Goal: Task Accomplishment & Management: Manage account settings

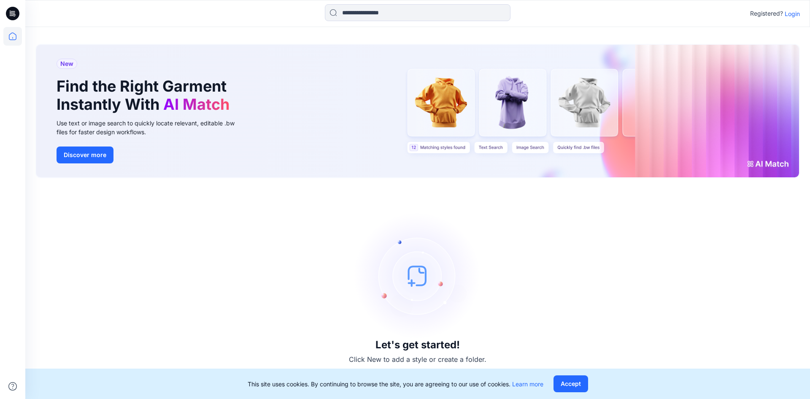
drag, startPoint x: 357, startPoint y: 215, endPoint x: 541, endPoint y: 297, distance: 201.6
click at [541, 297] on div "Let's get started! Click New to add a style or create a folder." at bounding box center [417, 288] width 764 height 200
drag, startPoint x: 354, startPoint y: 240, endPoint x: 476, endPoint y: 296, distance: 134.3
click at [476, 296] on img at bounding box center [417, 275] width 127 height 127
drag, startPoint x: 472, startPoint y: 314, endPoint x: 372, endPoint y: 262, distance: 112.7
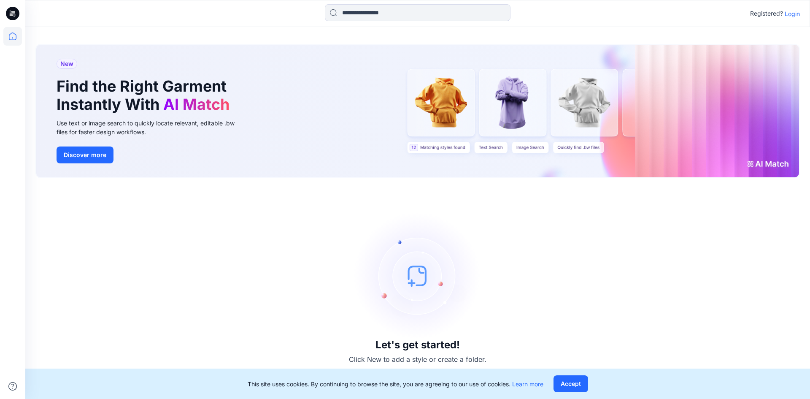
click at [361, 274] on img at bounding box center [417, 275] width 127 height 127
click at [796, 13] on p "Login" at bounding box center [792, 13] width 15 height 9
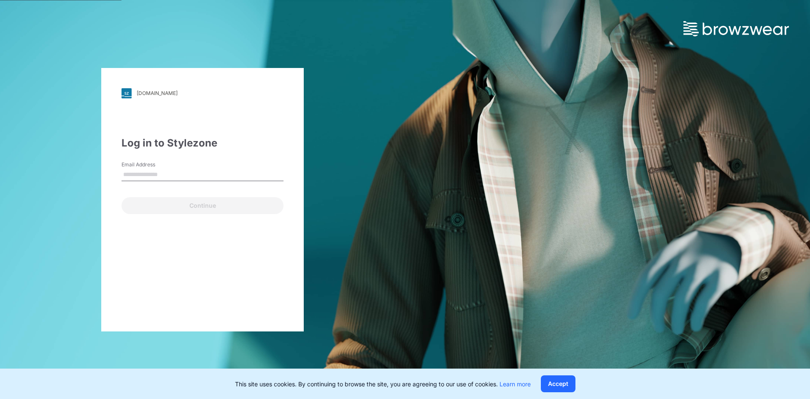
click at [160, 175] on input "Email Address" at bounding box center [203, 174] width 162 height 13
click at [170, 173] on input "Email Address" at bounding box center [203, 174] width 162 height 13
type input "**********"
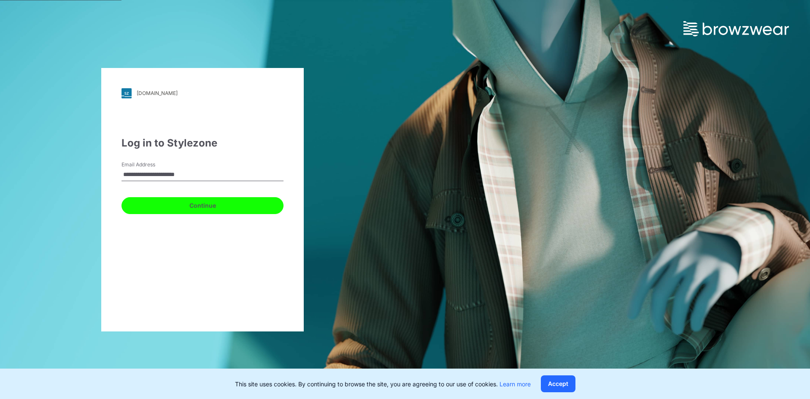
click at [184, 207] on button "Continue" at bounding box center [203, 205] width 162 height 17
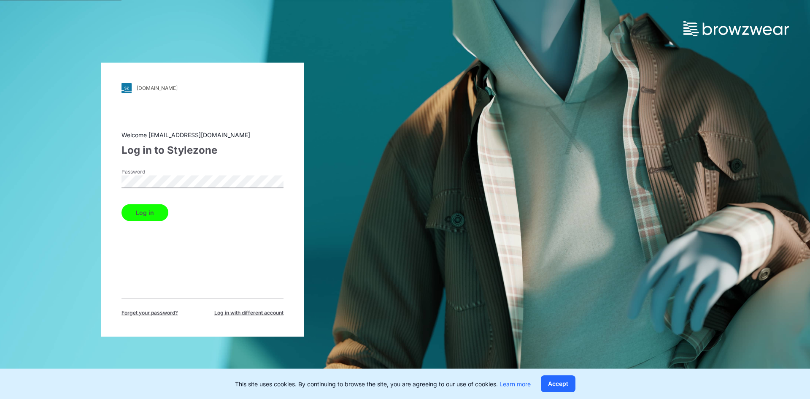
click at [135, 219] on button "Log in" at bounding box center [145, 212] width 47 height 17
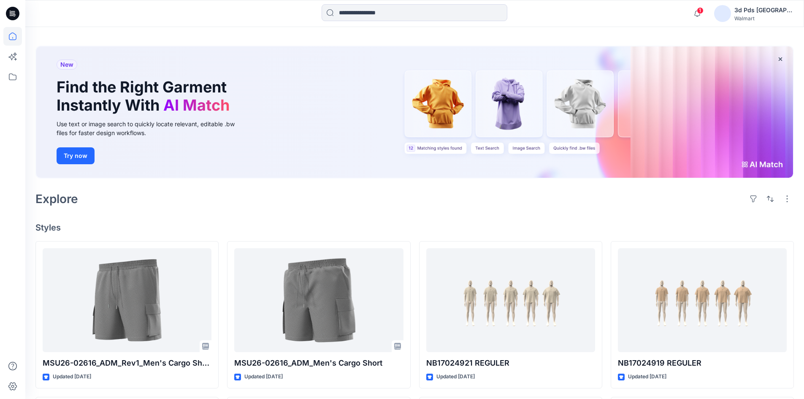
scroll to position [42, 0]
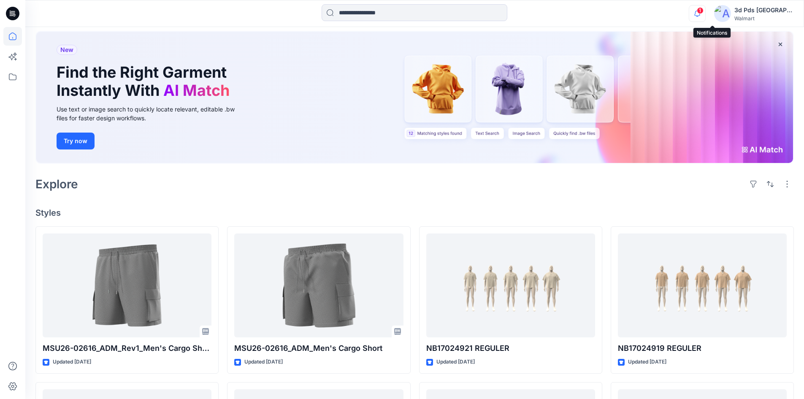
click at [705, 11] on icon "button" at bounding box center [697, 13] width 16 height 17
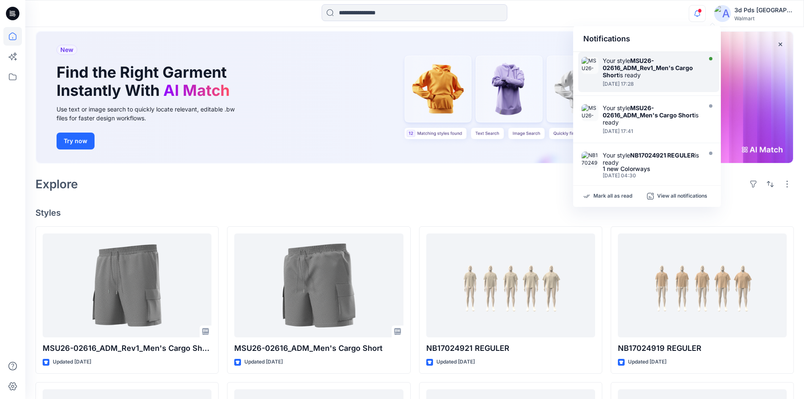
click at [682, 74] on div "Your style MSU26-02616_ADM_Rev1_Men's Cargo Short is ready" at bounding box center [650, 68] width 97 height 22
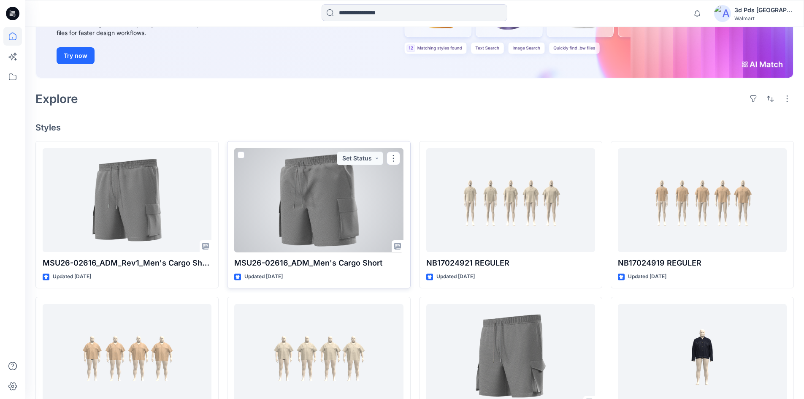
scroll to position [127, 0]
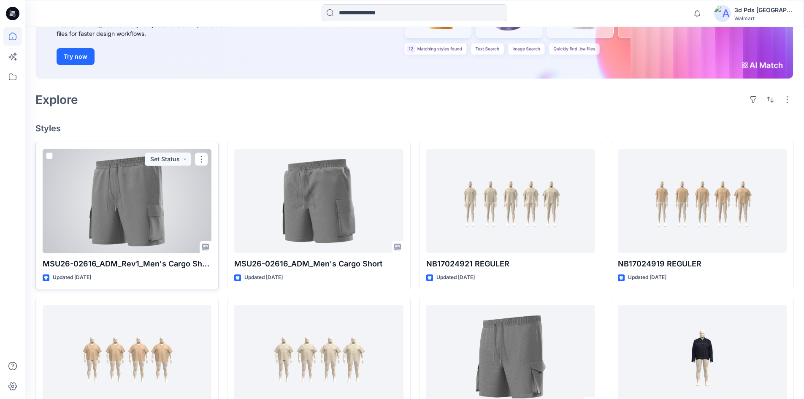
click at [102, 204] on div at bounding box center [127, 201] width 169 height 104
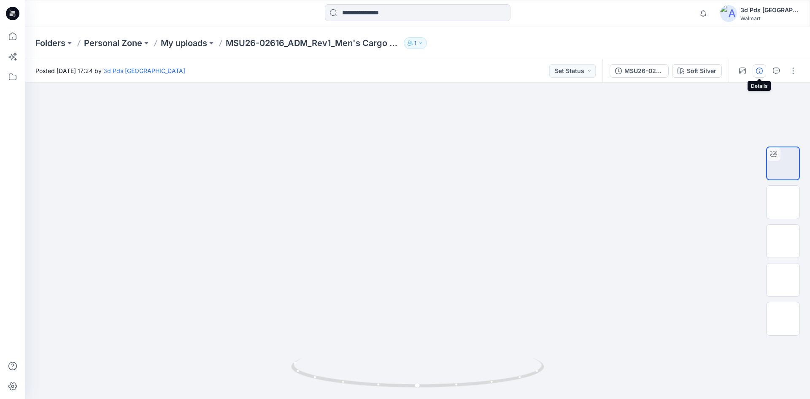
click at [758, 69] on icon "button" at bounding box center [759, 71] width 7 height 7
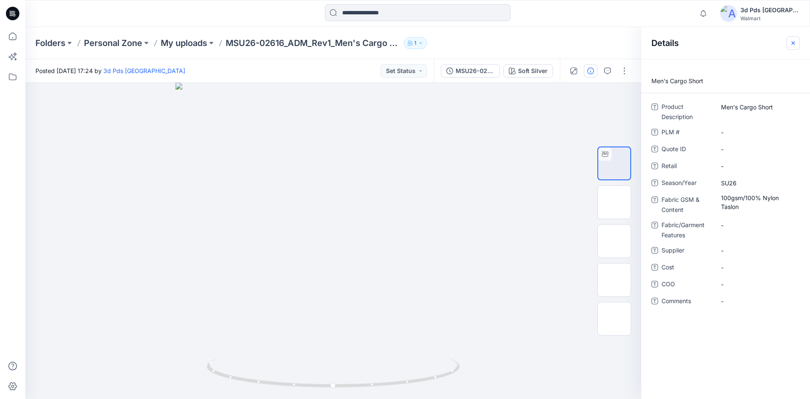
click at [794, 43] on icon "button" at bounding box center [793, 43] width 7 height 7
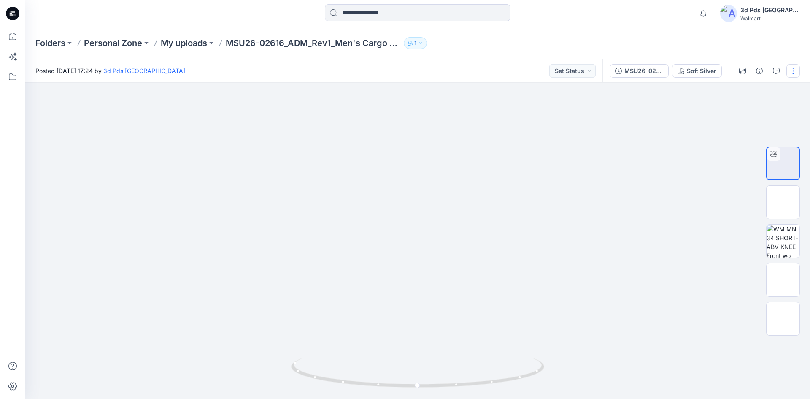
click at [789, 74] on button "button" at bounding box center [793, 71] width 14 height 14
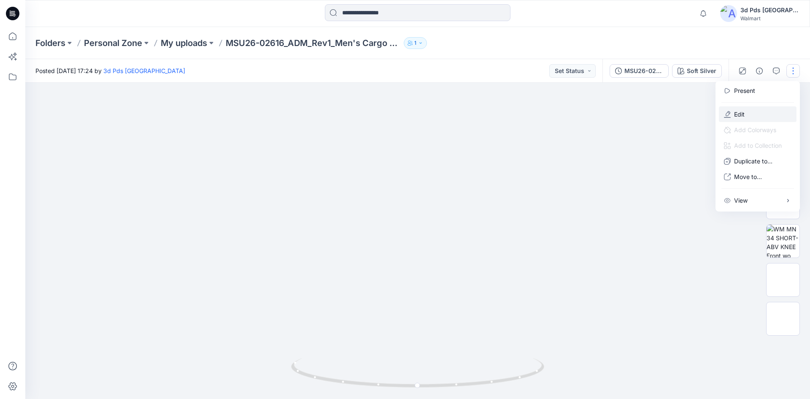
click at [767, 118] on button "Edit" at bounding box center [758, 114] width 78 height 16
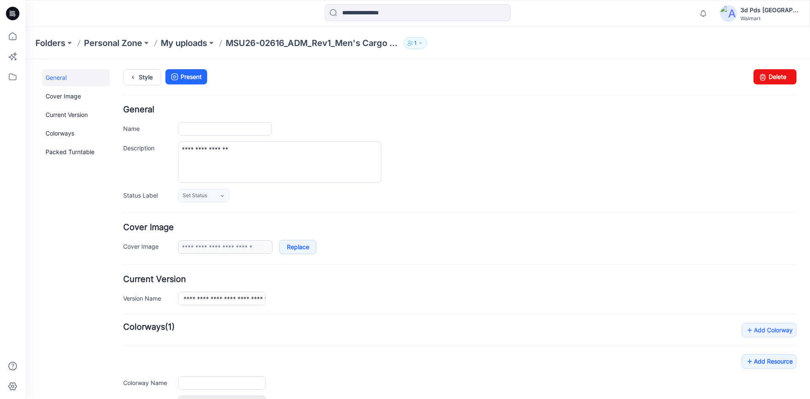
type input "**********"
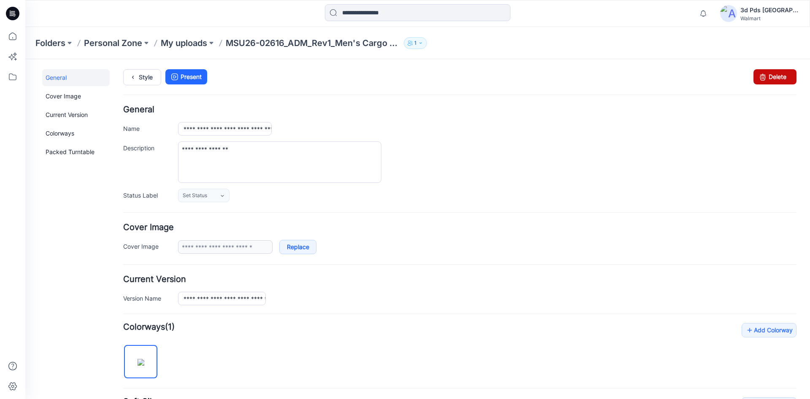
drag, startPoint x: 463, startPoint y: 111, endPoint x: 770, endPoint y: 78, distance: 308.2
click at [770, 78] on link "Delete" at bounding box center [775, 76] width 43 height 15
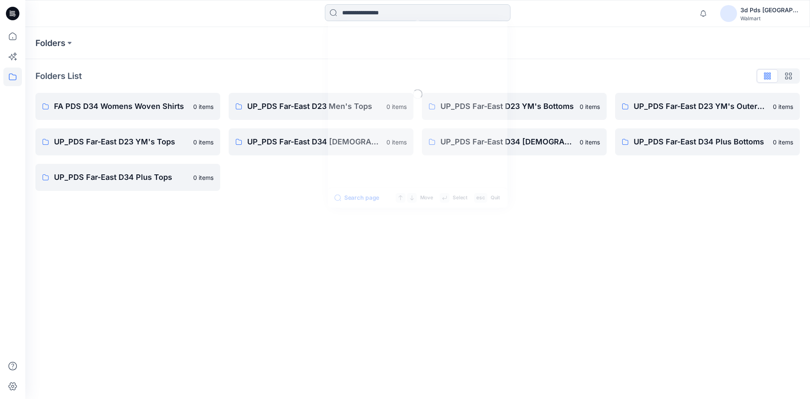
click at [394, 11] on input at bounding box center [418, 12] width 186 height 17
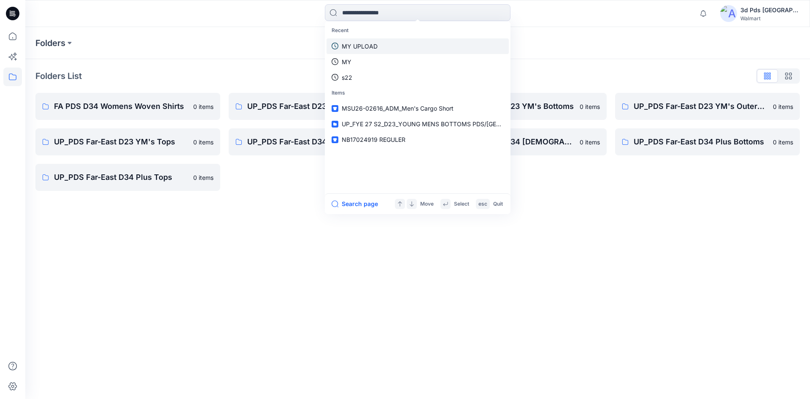
click at [374, 44] on p "MY UPLOAD" at bounding box center [360, 46] width 36 height 9
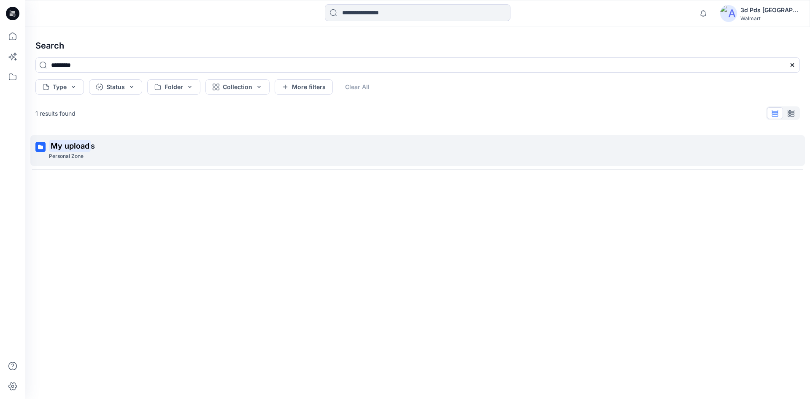
click at [107, 146] on p "My upload s" at bounding box center [417, 146] width 736 height 12
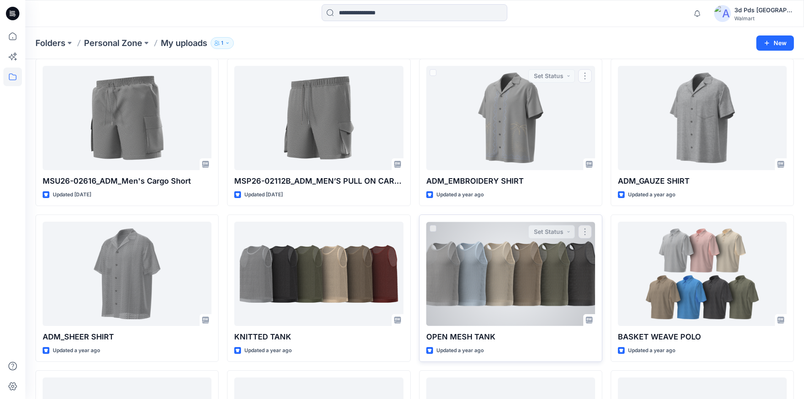
scroll to position [84, 0]
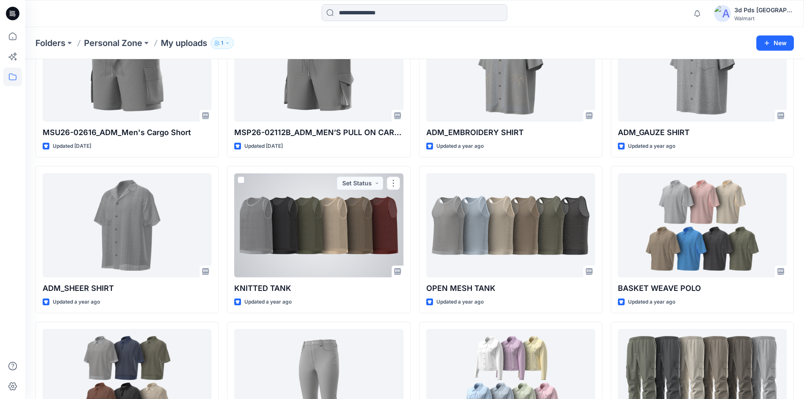
click at [316, 251] on div at bounding box center [318, 225] width 169 height 104
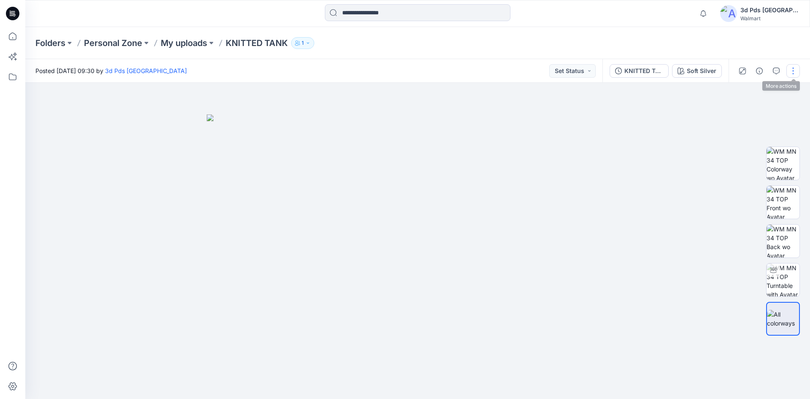
click at [797, 68] on button "button" at bounding box center [793, 71] width 14 height 14
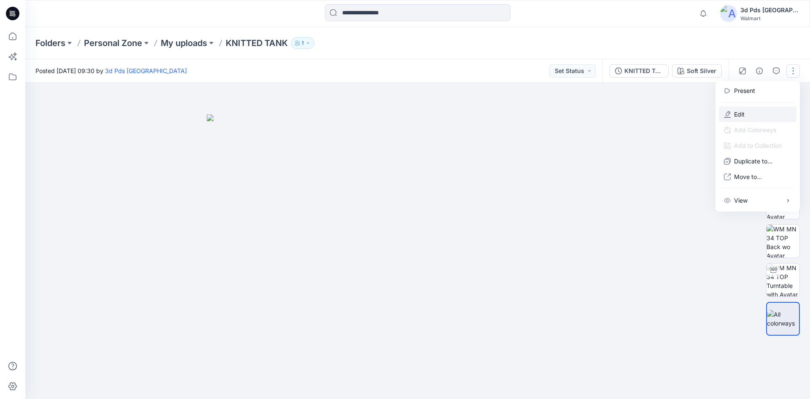
click at [744, 119] on button "Edit" at bounding box center [758, 114] width 78 height 16
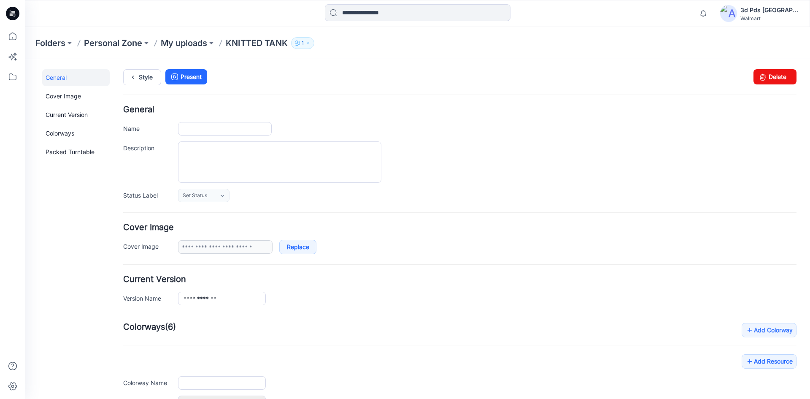
type input "**********"
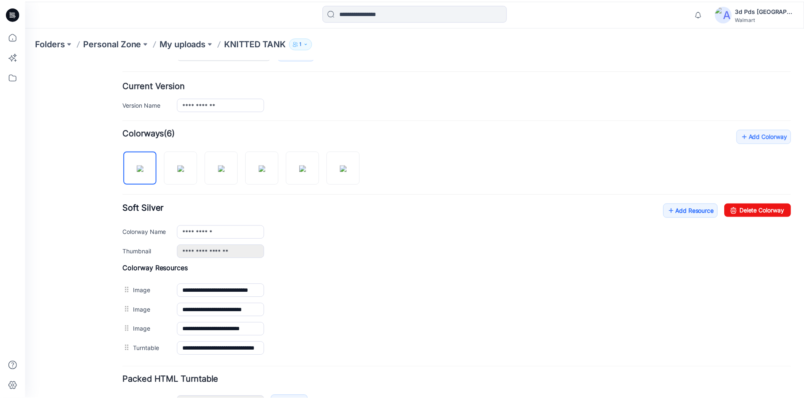
scroll to position [211, 0]
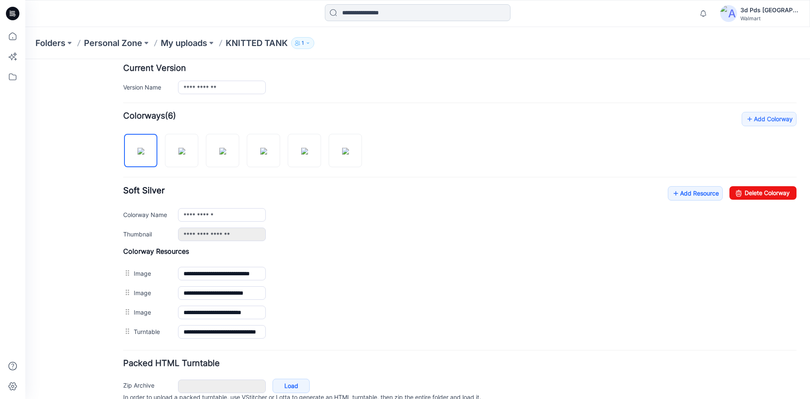
click at [340, 12] on input at bounding box center [418, 12] width 186 height 17
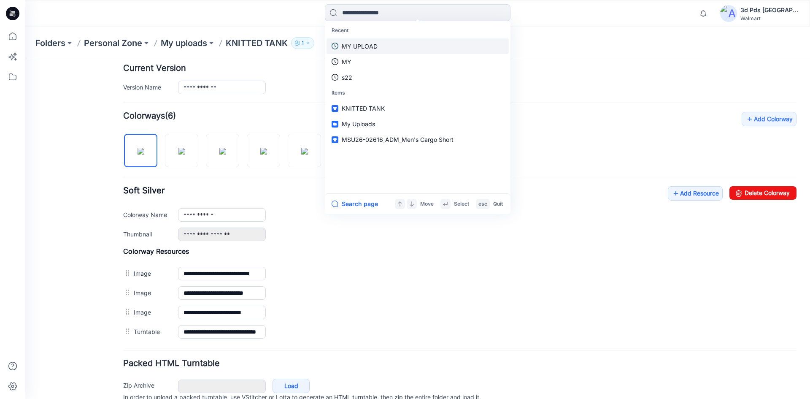
click at [378, 48] on link "MY UPLOAD" at bounding box center [418, 46] width 182 height 16
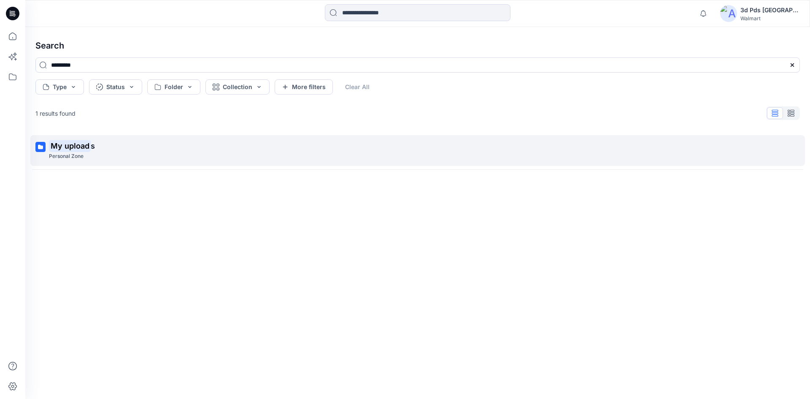
click at [105, 157] on div "Personal Zone" at bounding box center [417, 156] width 736 height 9
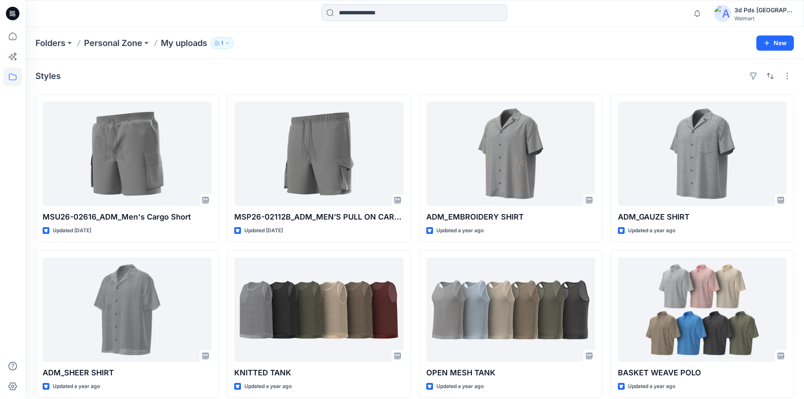
click at [260, 75] on div "Styles" at bounding box center [414, 76] width 758 height 14
click at [10, 12] on icon at bounding box center [11, 12] width 2 height 0
